Goal: Information Seeking & Learning: Learn about a topic

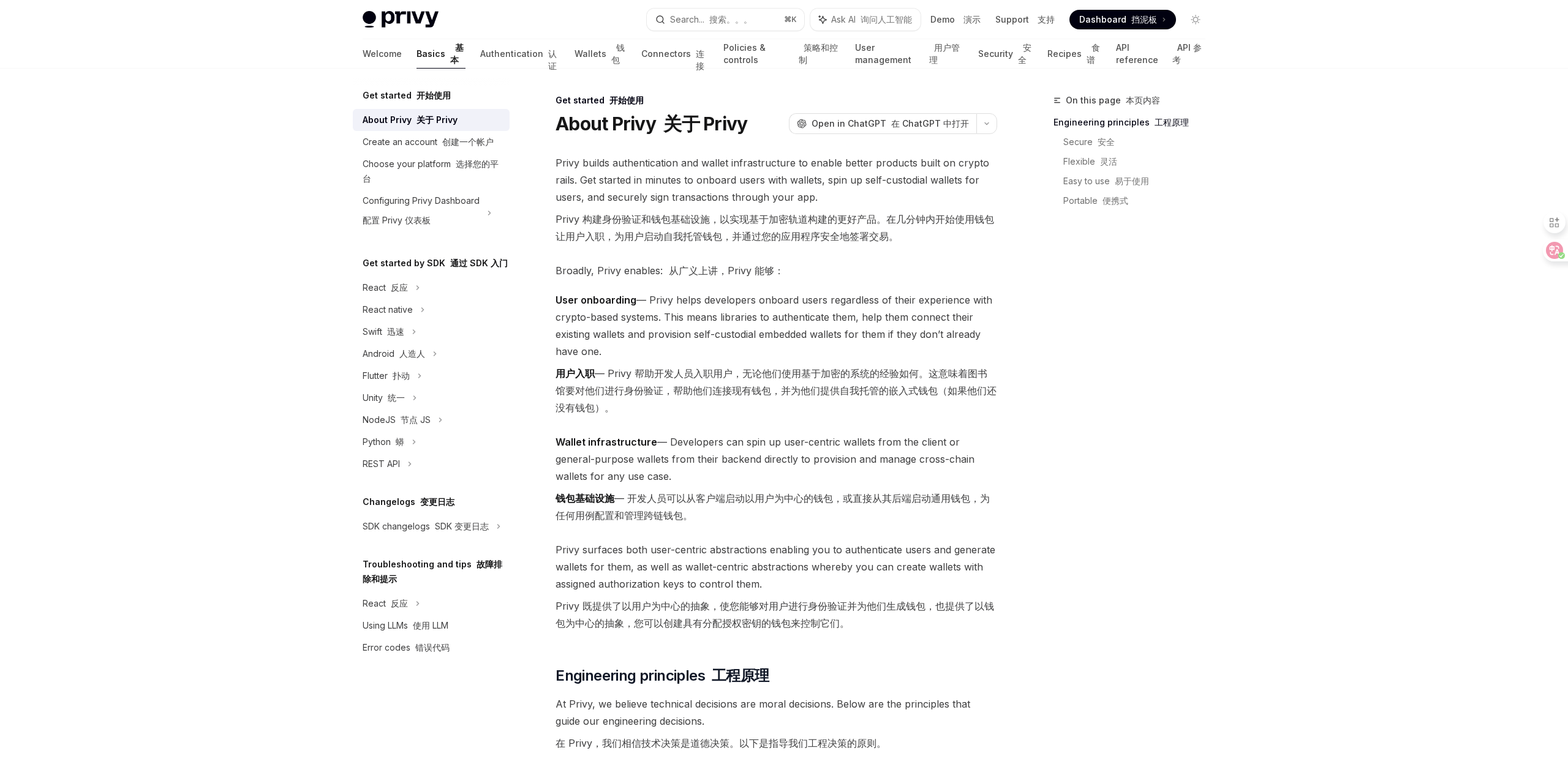
scroll to position [41, 0]
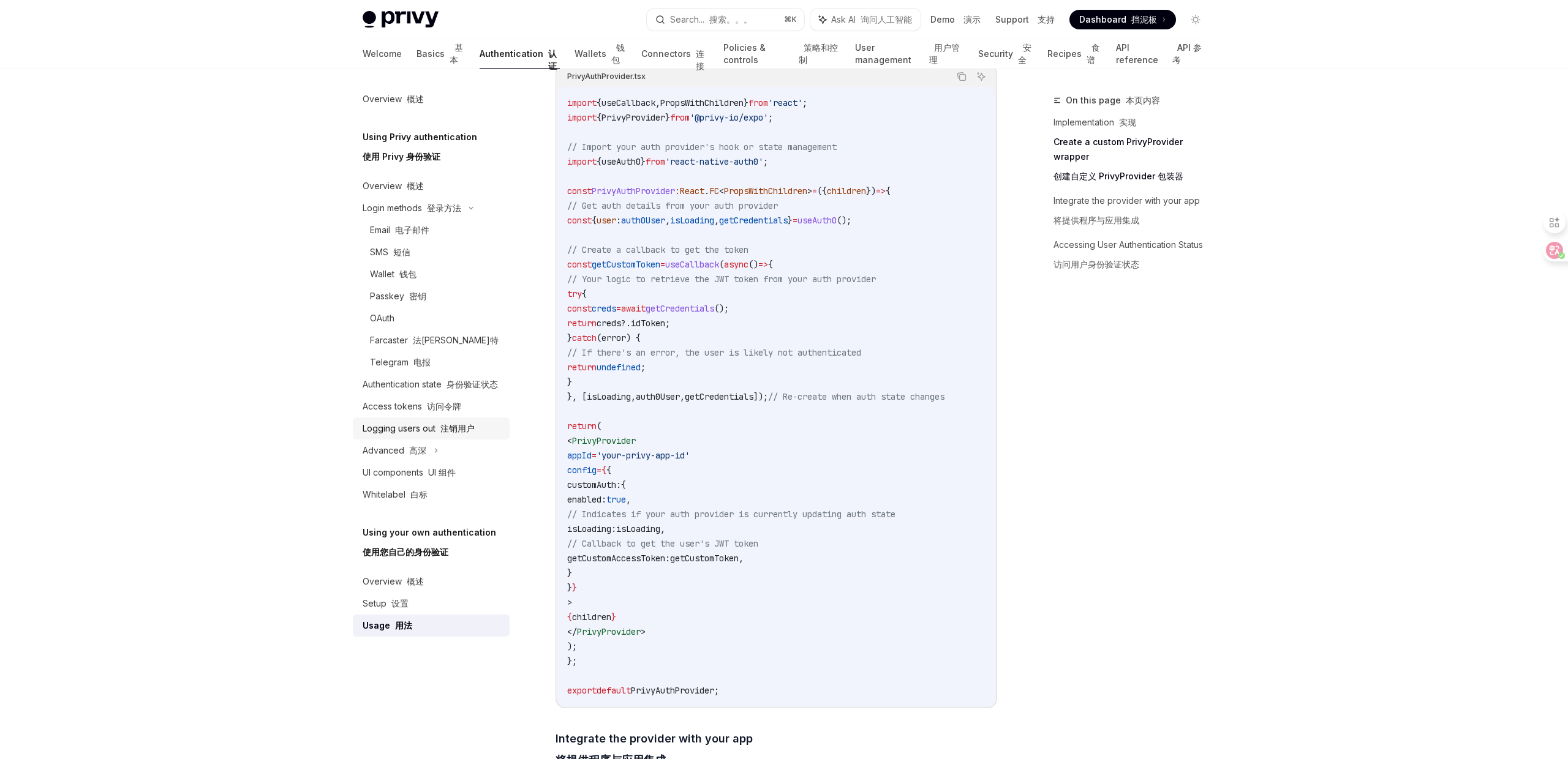
scroll to position [518, 0]
click at [611, 58] on font "钱包" at bounding box center [618, 54] width 14 height 23
type textarea "*"
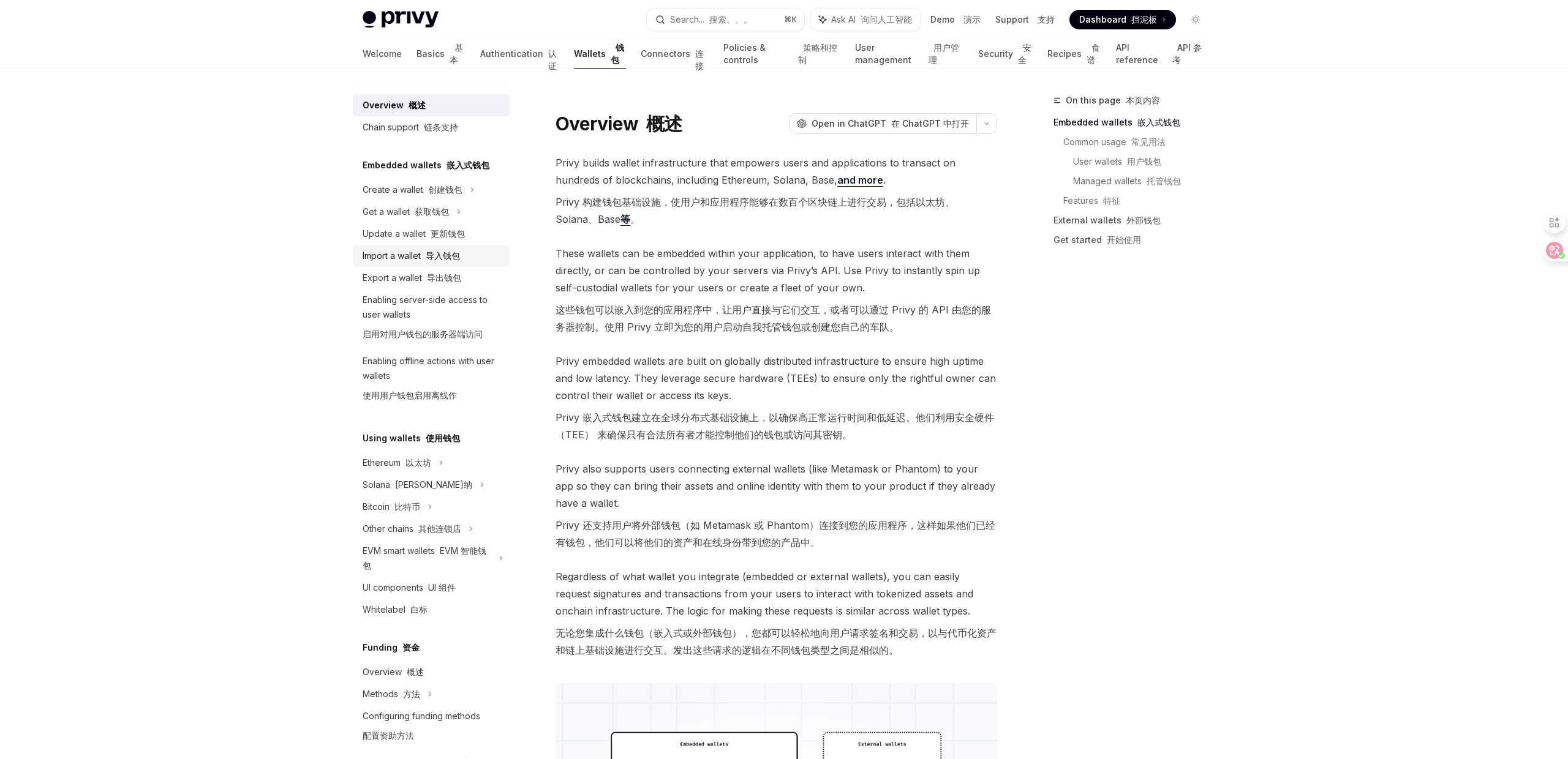
click at [462, 255] on div "Import a wallet 导入钱包" at bounding box center [432, 256] width 140 height 15
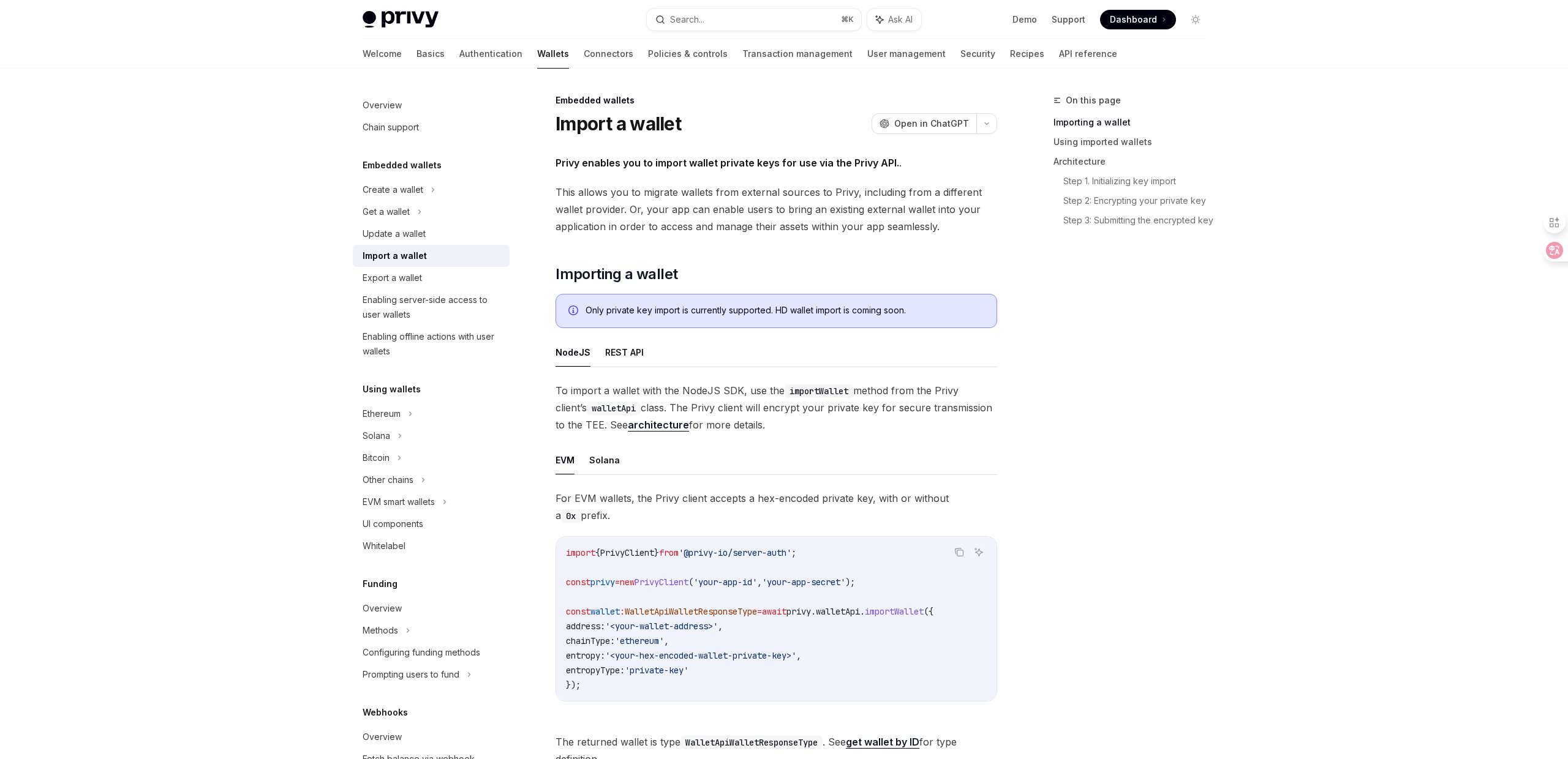
click at [661, 262] on div "Privy enables you to import wallet private keys for use via the Privy API. . Th…" at bounding box center [777, 721] width 442 height 1133
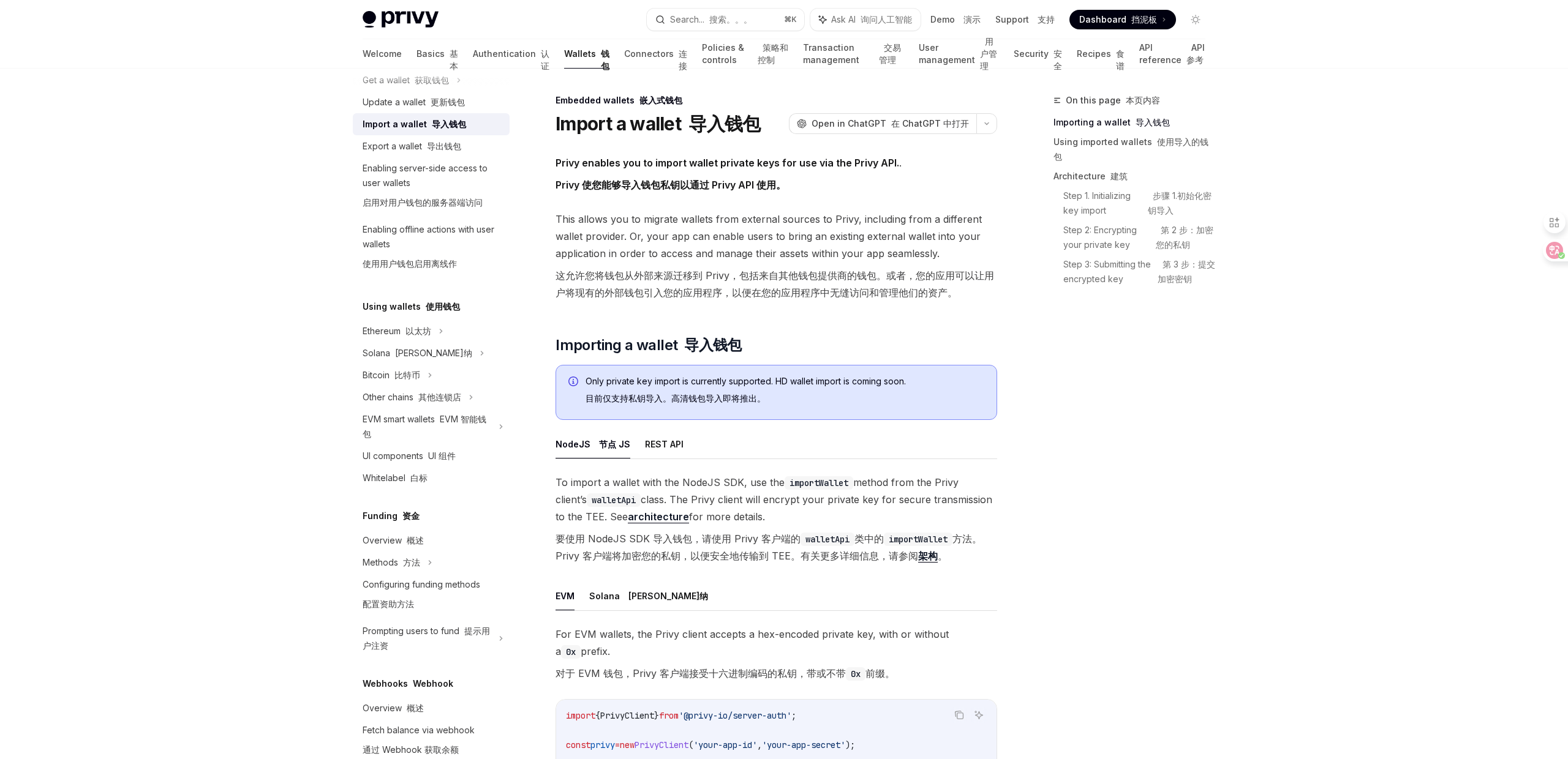
scroll to position [133, 0]
click at [495, 424] on div "EVM smart wallets EVM 智能钱包" at bounding box center [431, 425] width 157 height 36
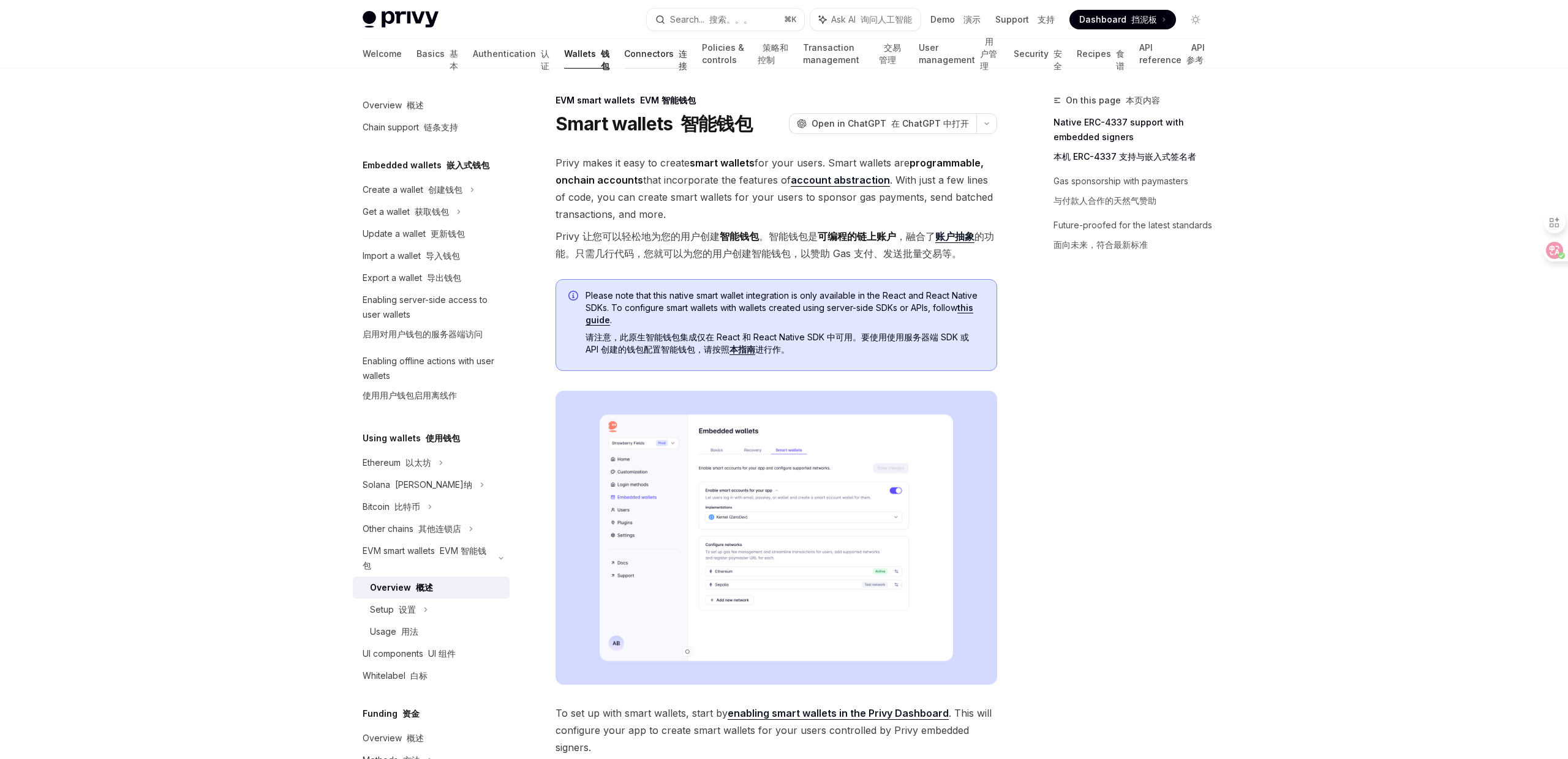
click at [624, 51] on link "Connectors 连接" at bounding box center [655, 54] width 63 height 29
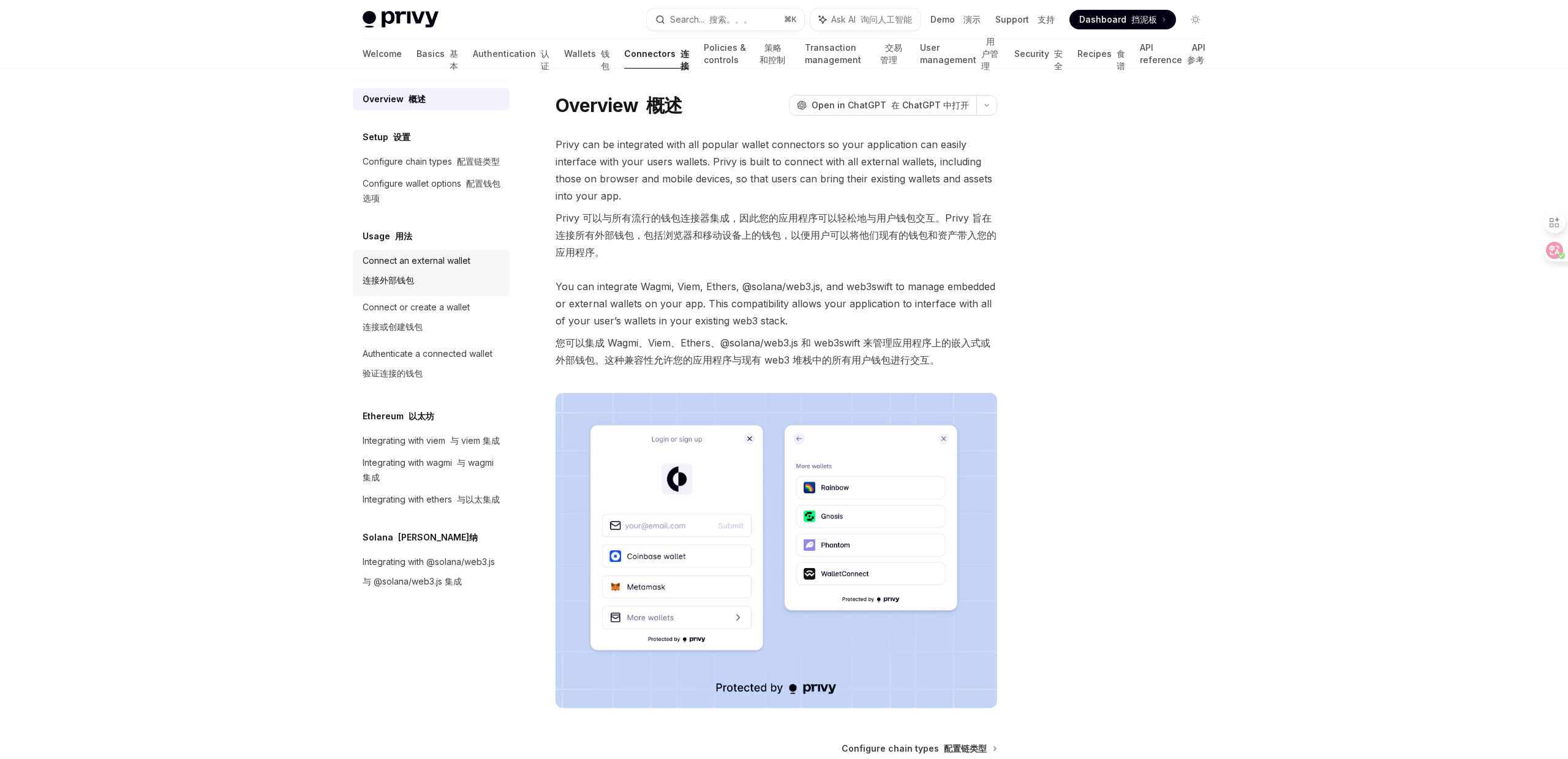
click at [454, 261] on div "Connect an external wallet 连接外部钱包" at bounding box center [416, 272] width 108 height 39
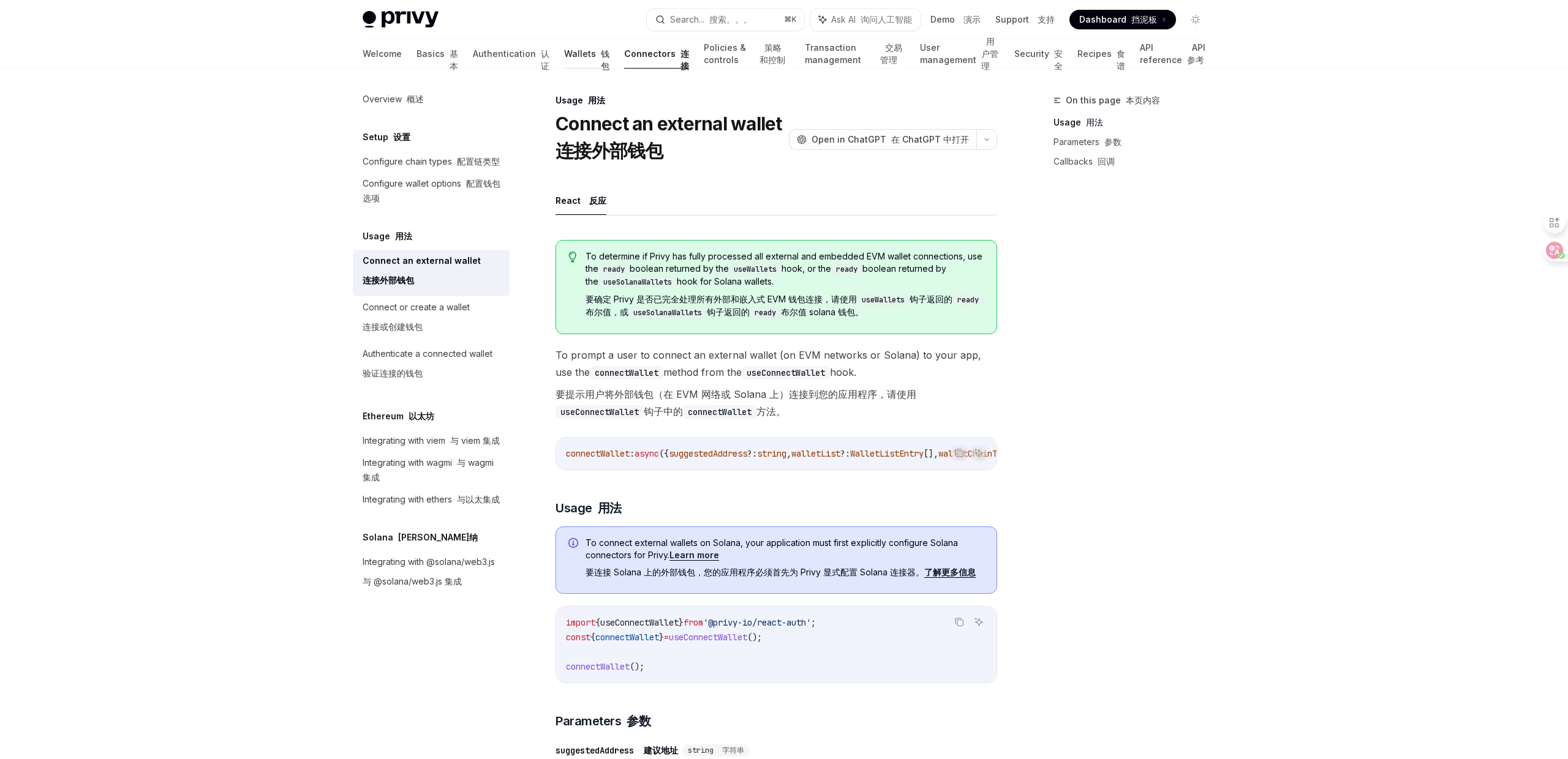
click at [601, 62] on font "钱包" at bounding box center [605, 59] width 8 height 23
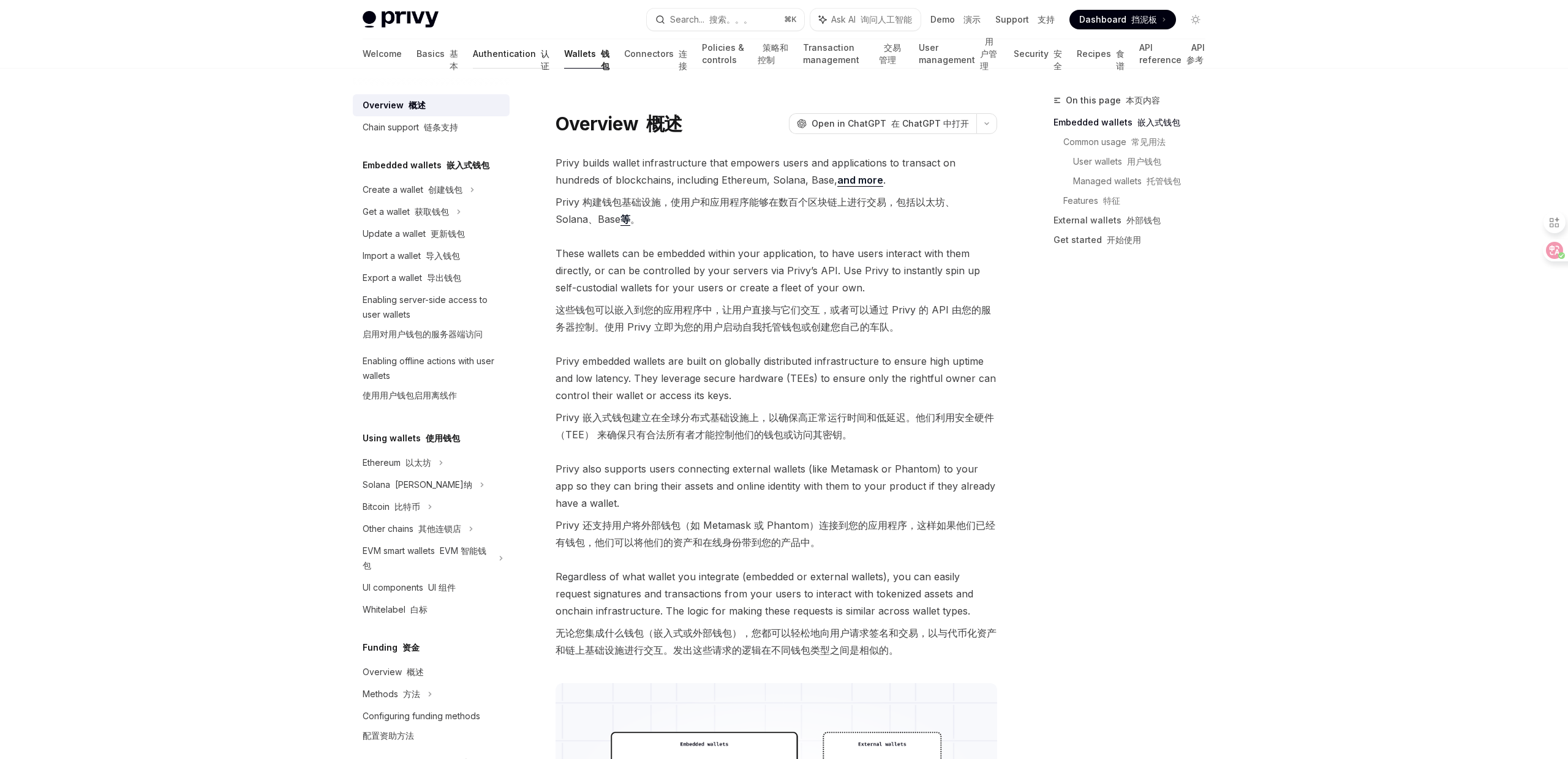
click at [477, 57] on link "Authentication 认证" at bounding box center [511, 54] width 76 height 29
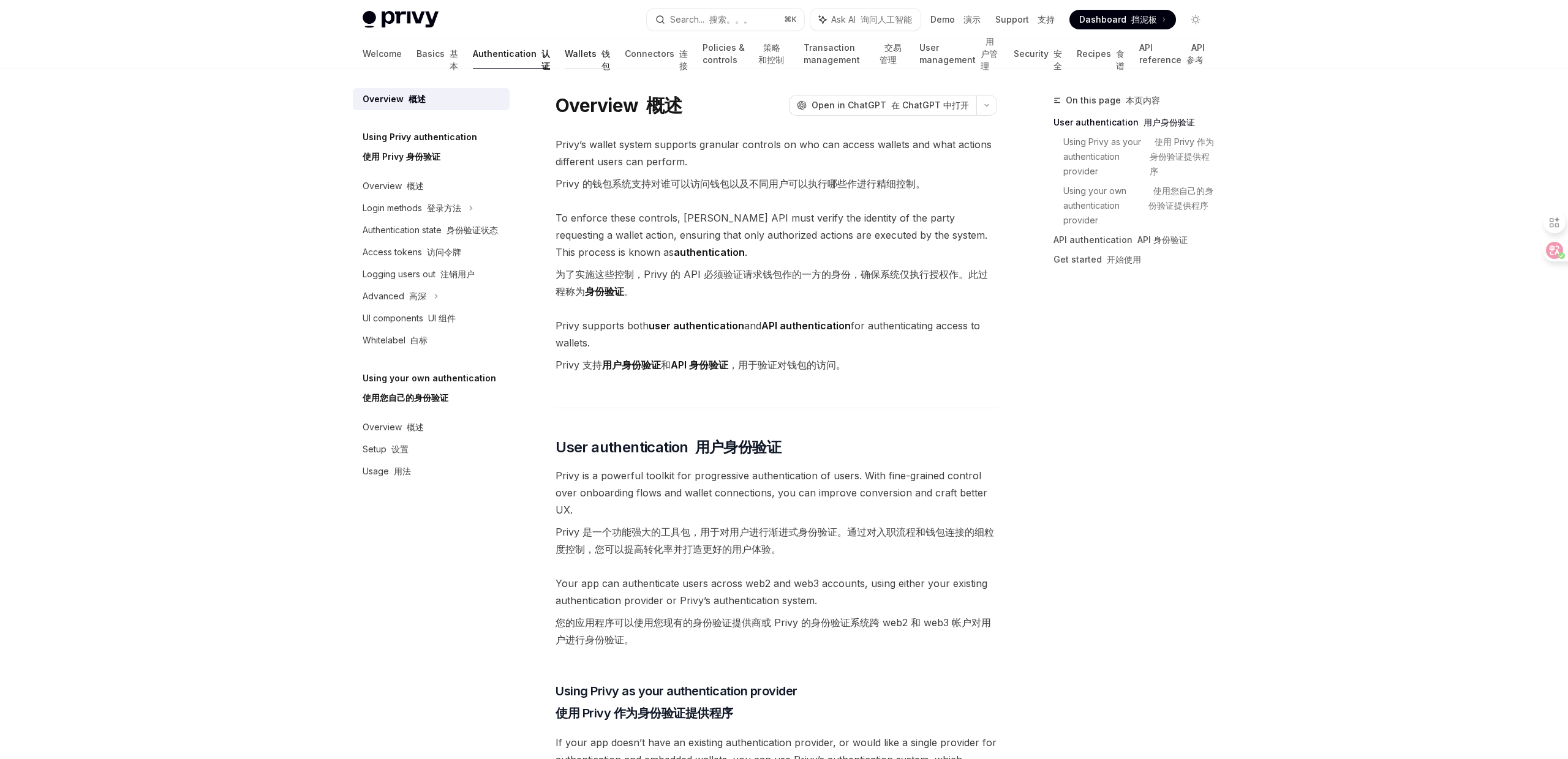
click at [565, 56] on link "Wallets 钱包" at bounding box center [588, 54] width 45 height 29
type textarea "*"
